Goal: Information Seeking & Learning: Learn about a topic

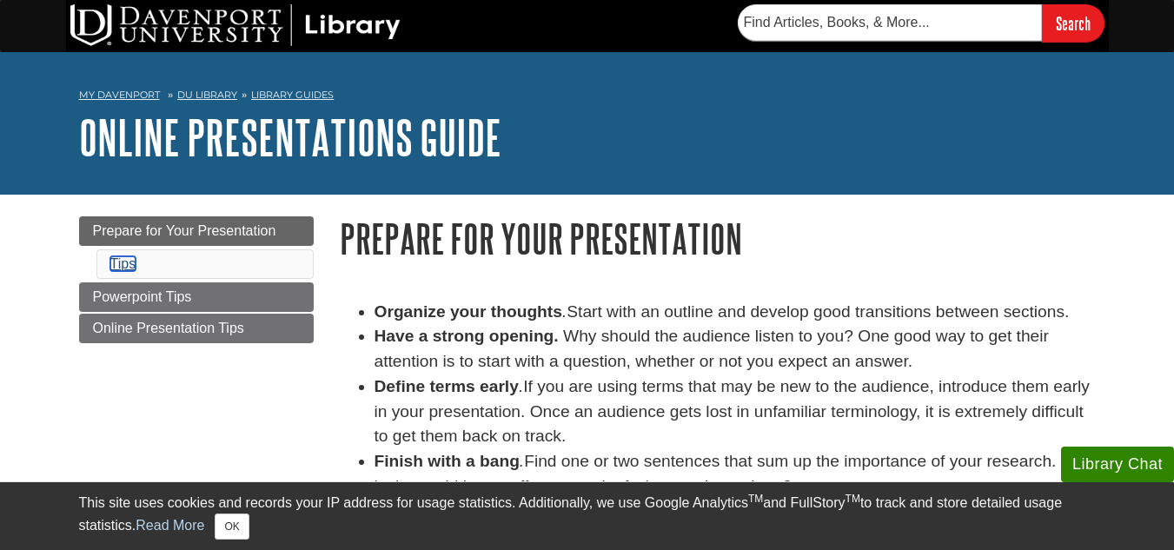
click at [131, 263] on link "Tips" at bounding box center [123, 263] width 26 height 15
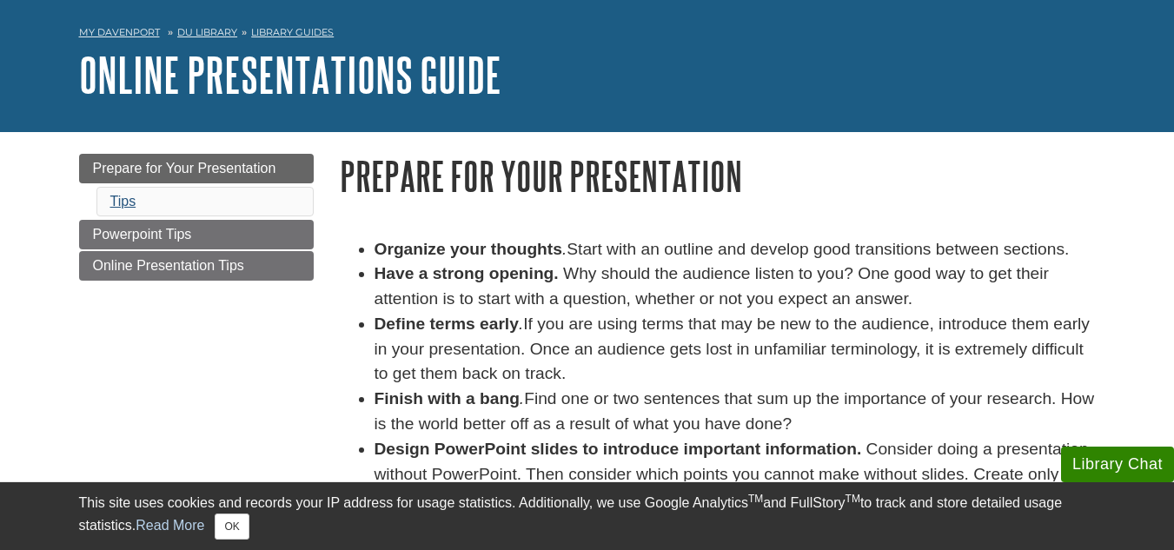
scroll to position [62, 0]
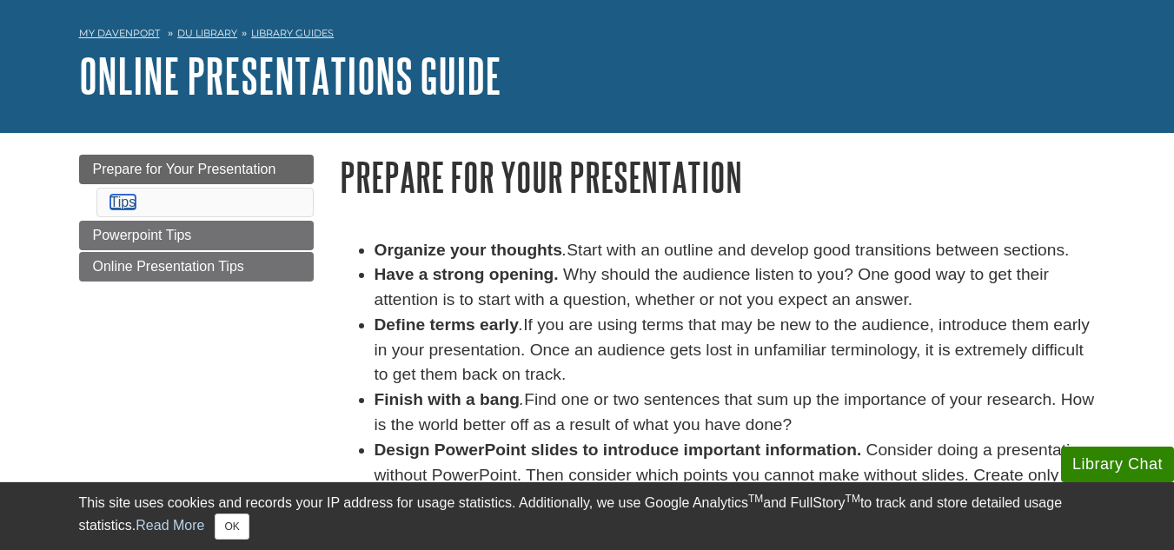
click at [121, 197] on link "Tips" at bounding box center [123, 202] width 26 height 15
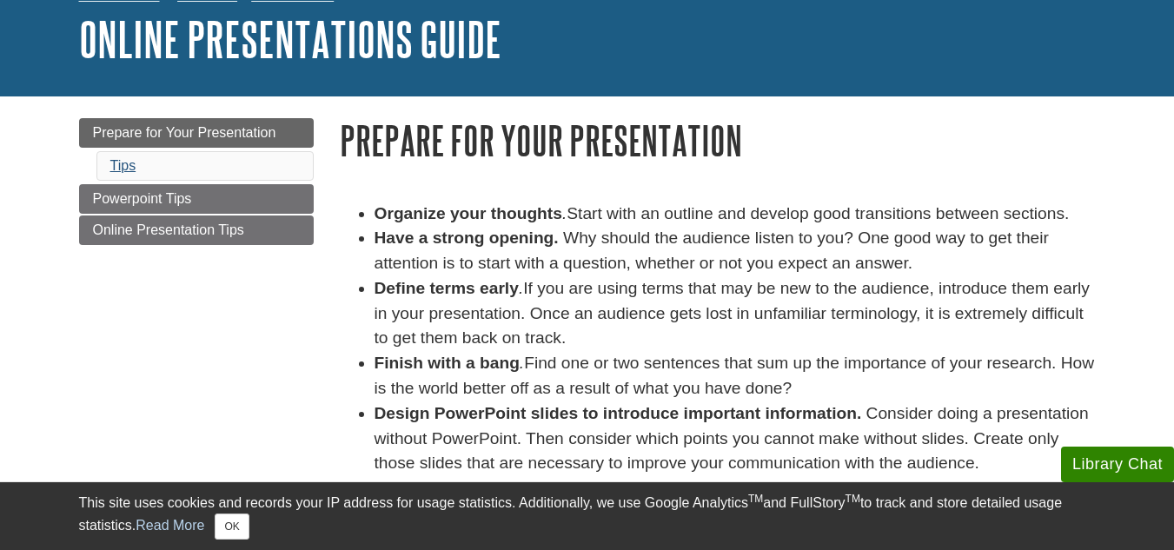
scroll to position [97, 0]
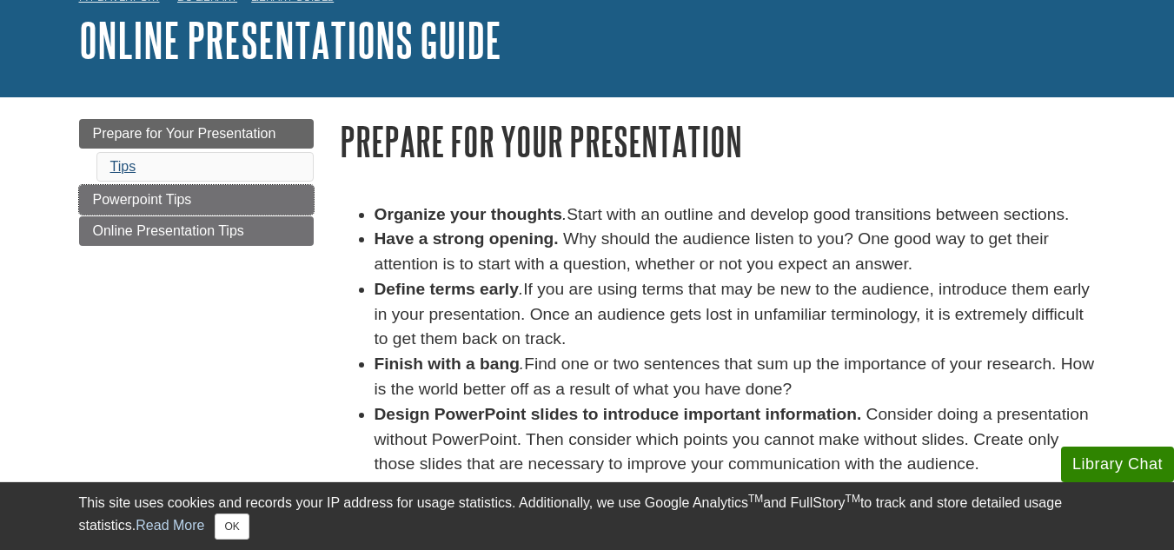
click at [121, 197] on span "Powerpoint Tips" at bounding box center [142, 199] width 99 height 15
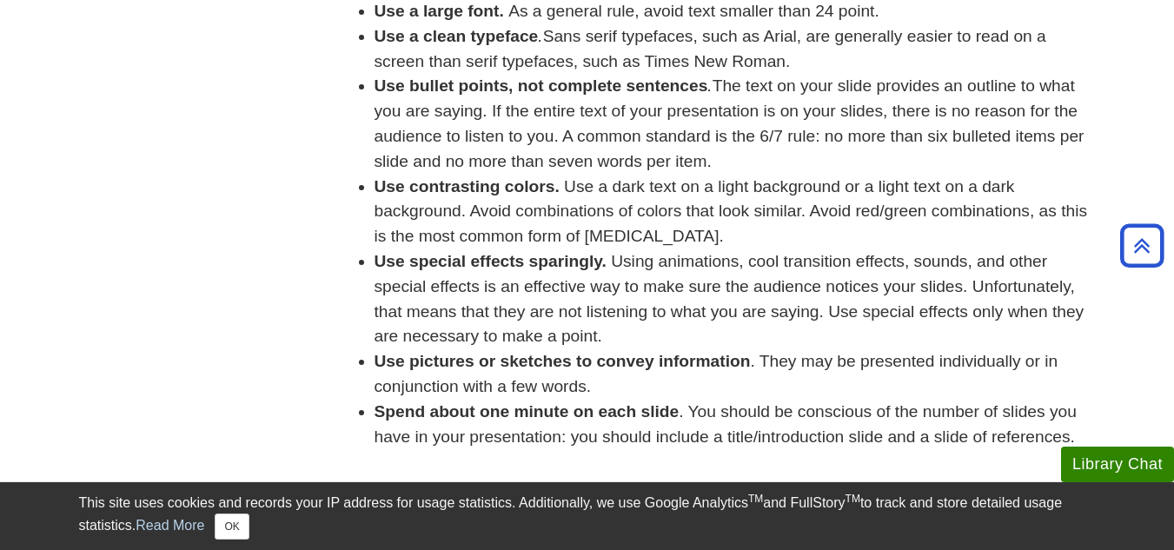
scroll to position [360, 0]
